Goal: Task Accomplishment & Management: Manage account settings

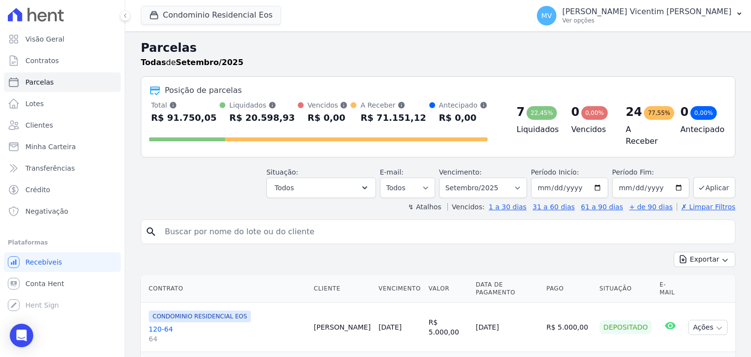
select select
click at [511, 182] on select "Filtrar por período ──────── Todos os meses Janeiro/2025 Fevereiro/2025 Março/2…" at bounding box center [483, 188] width 88 height 21
click at [447, 178] on select "Filtrar por período ──────── Todos os meses Janeiro/2025 Fevereiro/2025 Março/2…" at bounding box center [483, 188] width 88 height 21
click at [718, 188] on button "Aplicar" at bounding box center [715, 187] width 42 height 21
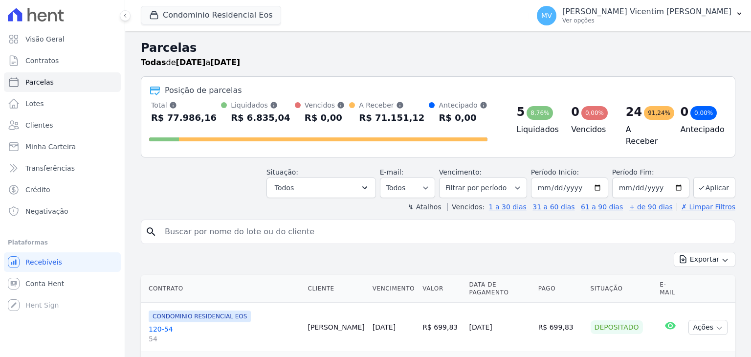
select select
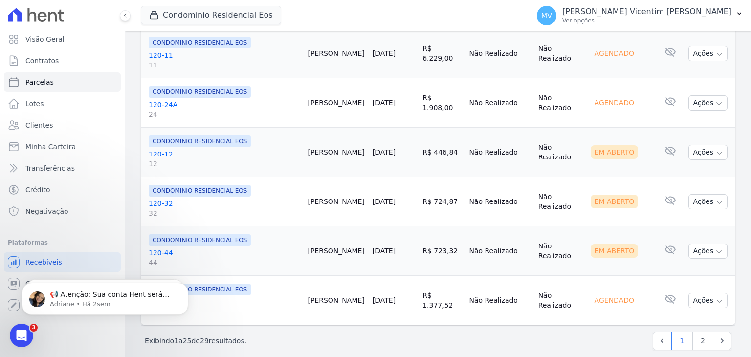
scroll to position [1236, 0]
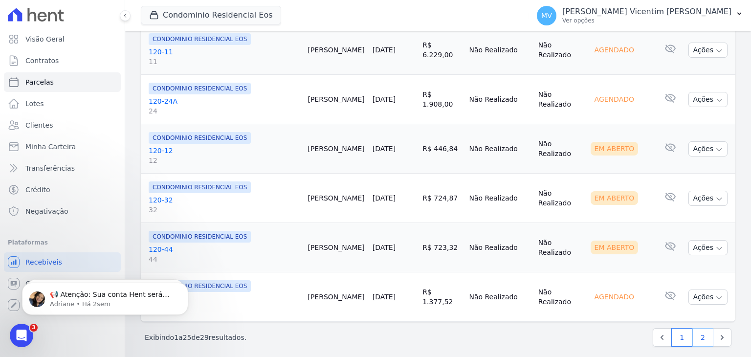
click at [701, 328] on link "2" at bounding box center [703, 337] width 21 height 19
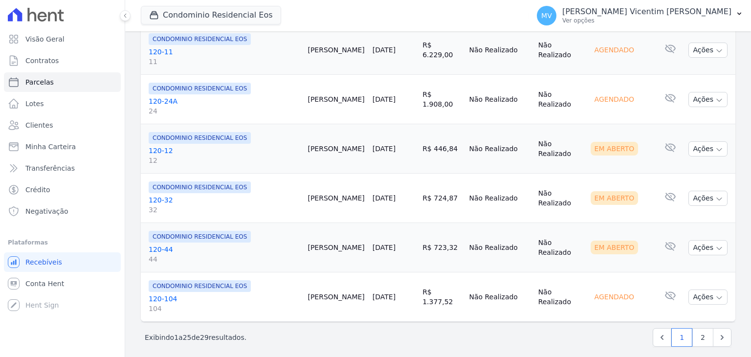
select select
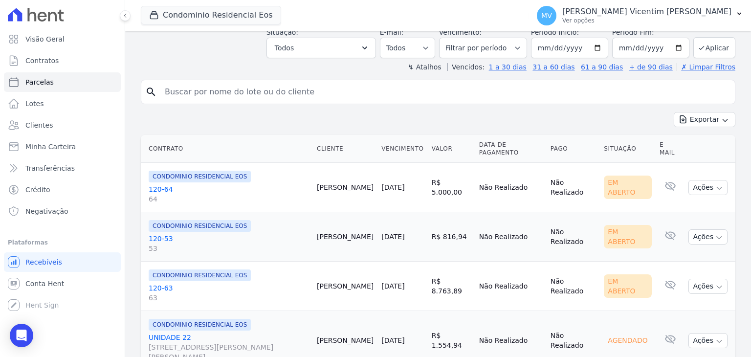
scroll to position [190, 0]
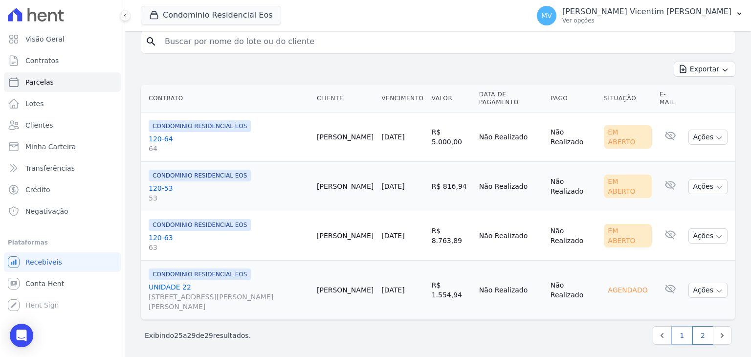
click at [672, 327] on link "1" at bounding box center [682, 335] width 21 height 19
select select
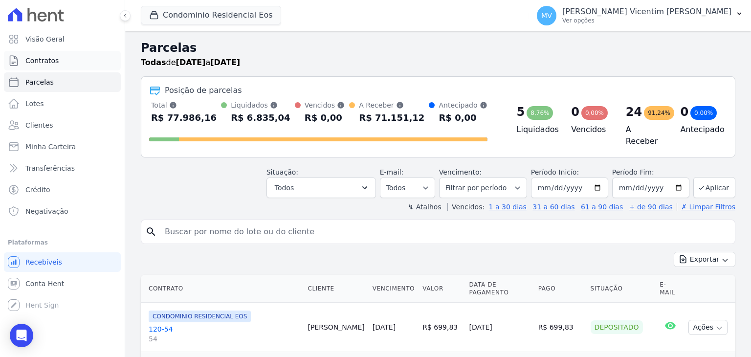
click at [65, 63] on link "Contratos" at bounding box center [62, 61] width 117 height 20
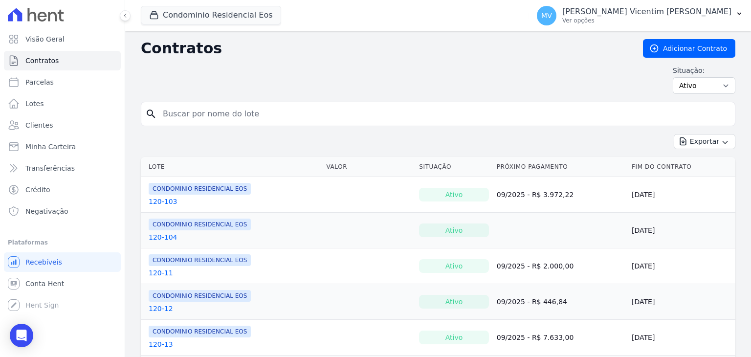
click at [267, 116] on input "search" at bounding box center [444, 114] width 574 height 20
type input "PRISCILA"
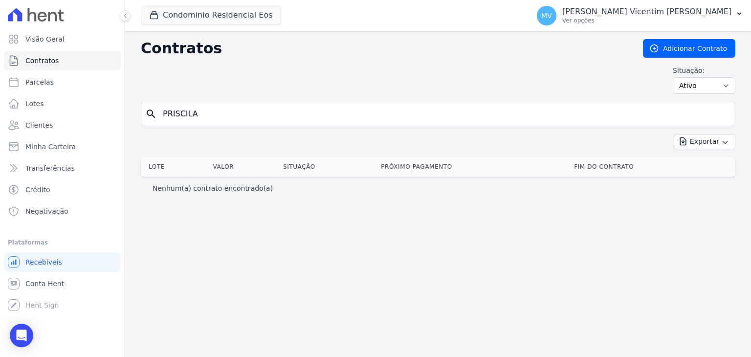
click at [250, 115] on input "PRISCILA" at bounding box center [444, 114] width 574 height 20
type input "priscila"
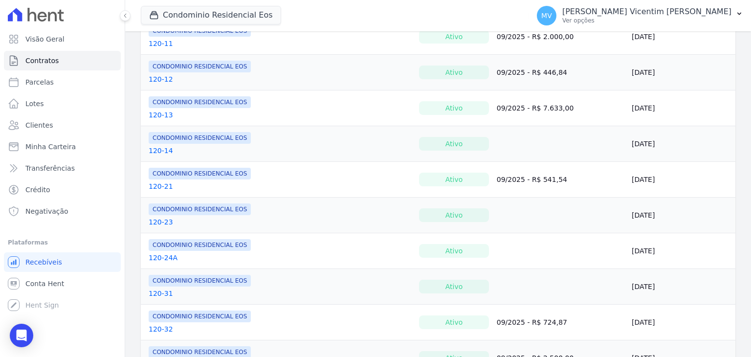
scroll to position [245, 0]
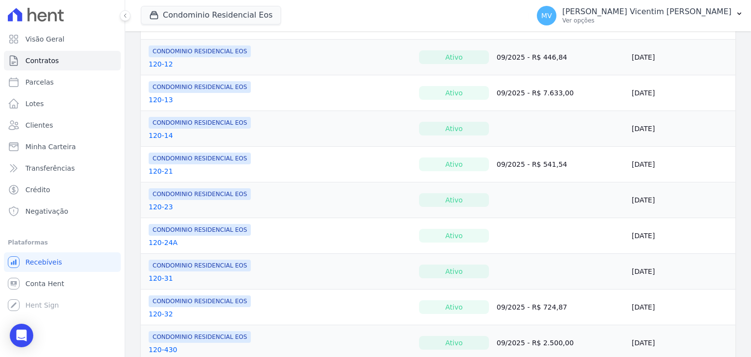
click at [159, 171] on link "120-21" at bounding box center [161, 171] width 24 height 10
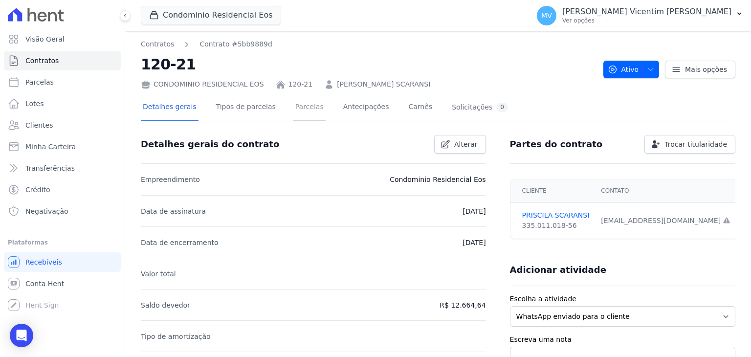
click at [294, 109] on link "Parcelas" at bounding box center [310, 108] width 32 height 26
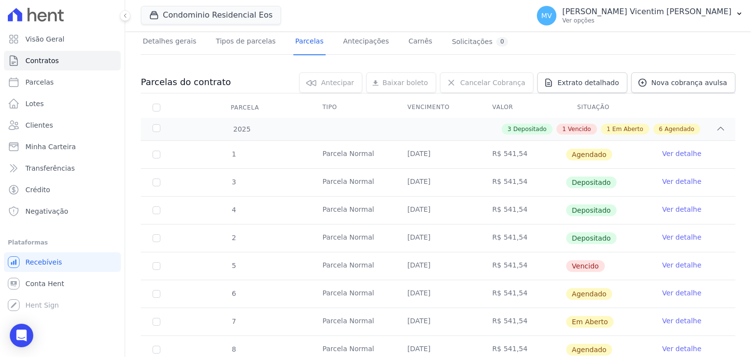
scroll to position [147, 0]
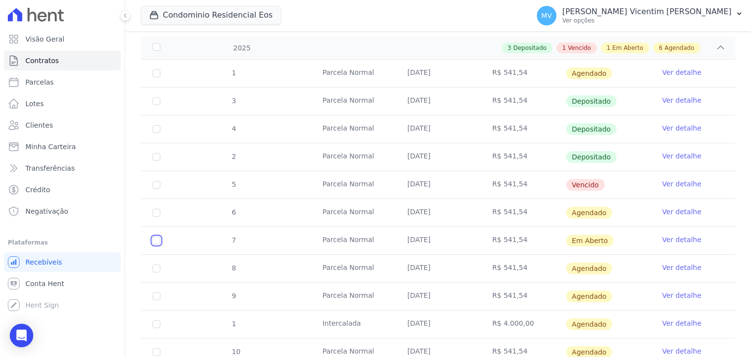
click at [157, 239] on input "checkbox" at bounding box center [157, 241] width 8 height 8
checkbox input "true"
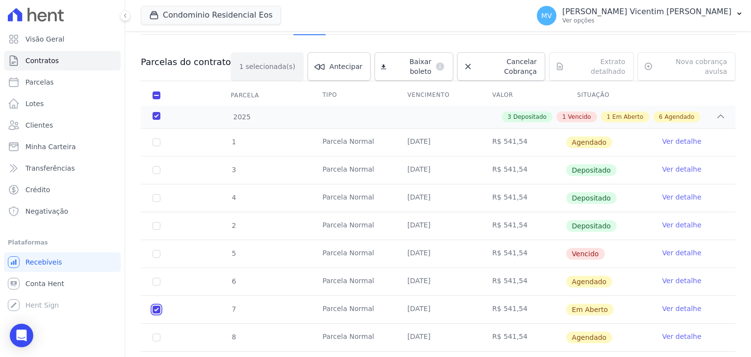
scroll to position [0, 0]
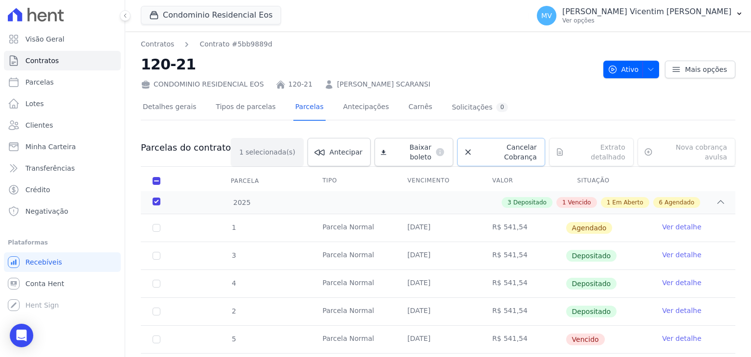
click at [490, 145] on span "Cancelar Cobrança" at bounding box center [507, 152] width 60 height 20
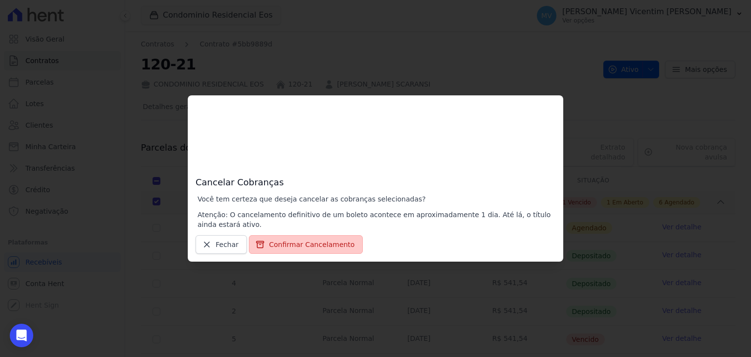
click at [303, 244] on button "Confirmar Cancelamento" at bounding box center [306, 244] width 114 height 19
